Goal: Task Accomplishment & Management: Use online tool/utility

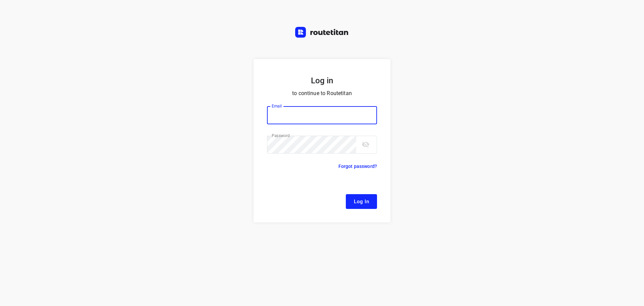
type input "[EMAIL_ADDRESS][DOMAIN_NAME]"
click at [360, 207] on button "Log In" at bounding box center [361, 201] width 31 height 15
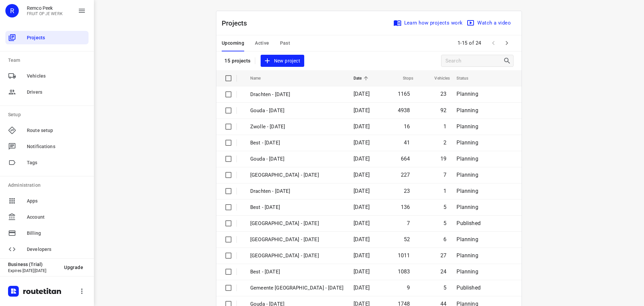
click at [263, 43] on span "Active" at bounding box center [262, 43] width 14 height 8
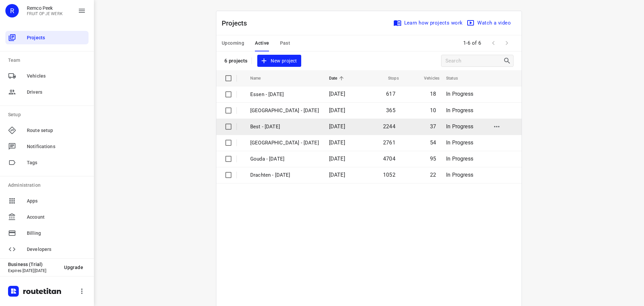
click at [299, 125] on p "Best - [DATE]" at bounding box center [284, 127] width 69 height 8
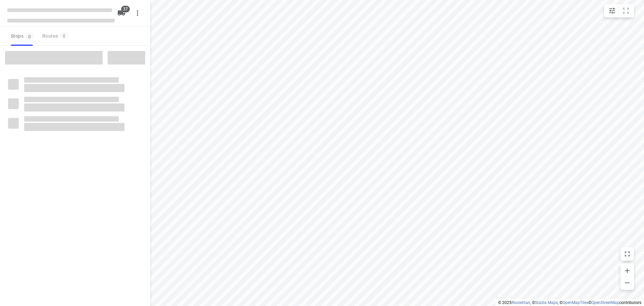
type input "distance"
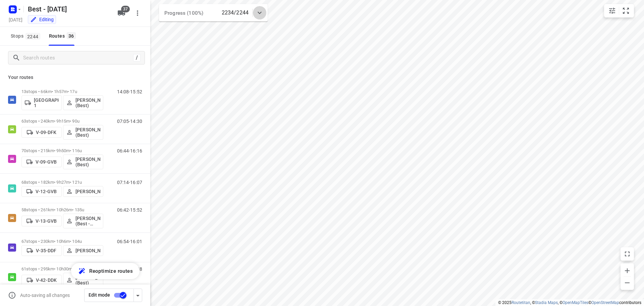
click at [265, 15] on div at bounding box center [259, 12] width 13 height 13
click at [265, 15] on div at bounding box center [259, 15] width 13 height 13
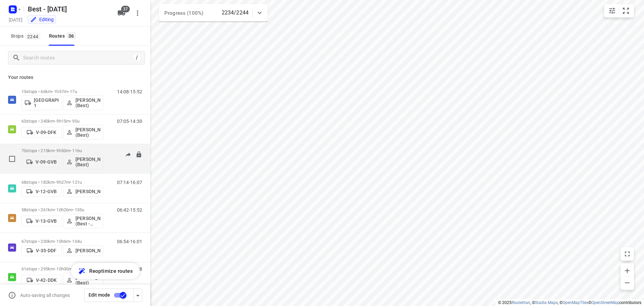
click at [76, 147] on div "70 stops • 215km • 9h50m • 116u V-09-GVB [PERSON_NAME] (Best)" at bounding box center [62, 159] width 82 height 28
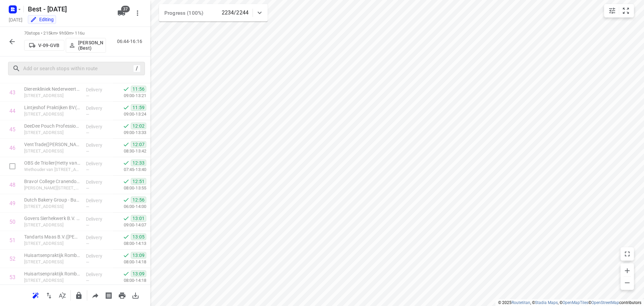
scroll to position [603, 0]
click at [7, 36] on div at bounding box center [11, 41] width 13 height 13
click at [10, 40] on icon "button" at bounding box center [12, 42] width 8 height 8
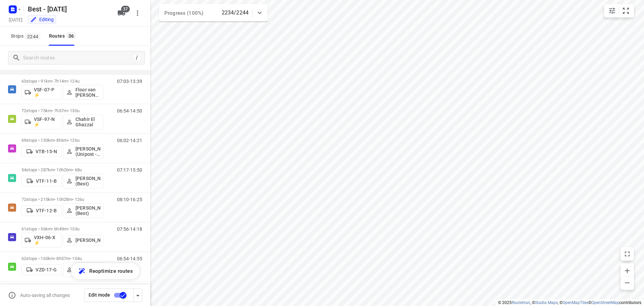
scroll to position [637, 0]
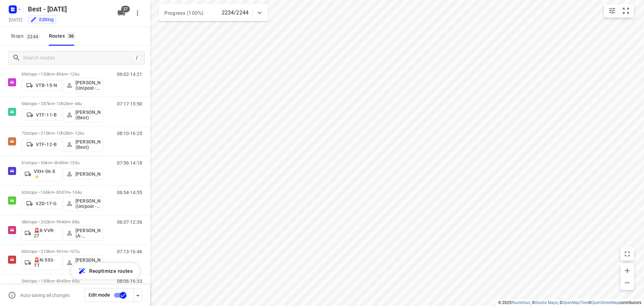
click at [71, 51] on div "/" at bounding box center [75, 58] width 150 height 24
click at [70, 55] on input "Search routes" at bounding box center [76, 58] width 107 height 10
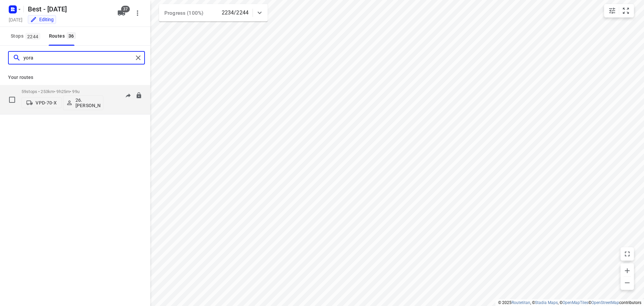
type input "yora"
click at [62, 92] on p "59 stops • 253km • 9h25m • 99u" at bounding box center [62, 91] width 82 height 5
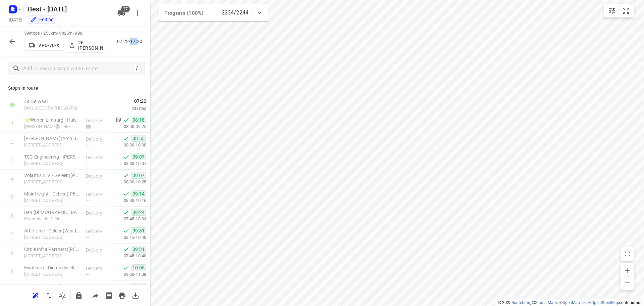
drag, startPoint x: 130, startPoint y: 40, endPoint x: 137, endPoint y: 40, distance: 6.4
click at [137, 40] on p "07:22-17:20" at bounding box center [131, 41] width 28 height 7
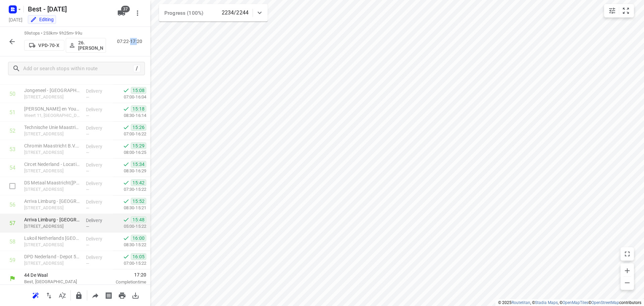
scroll to position [937, 0]
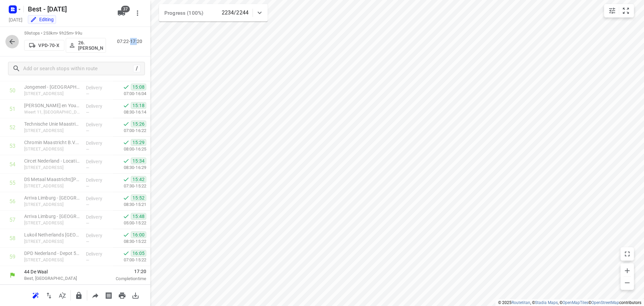
click at [13, 43] on icon "button" at bounding box center [12, 42] width 8 height 8
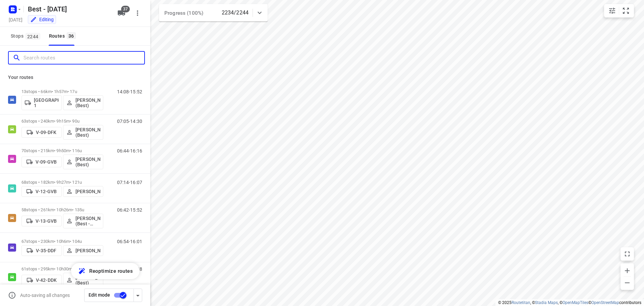
click at [46, 57] on input "Search routes" at bounding box center [83, 58] width 121 height 10
